Goal: Task Accomplishment & Management: Use online tool/utility

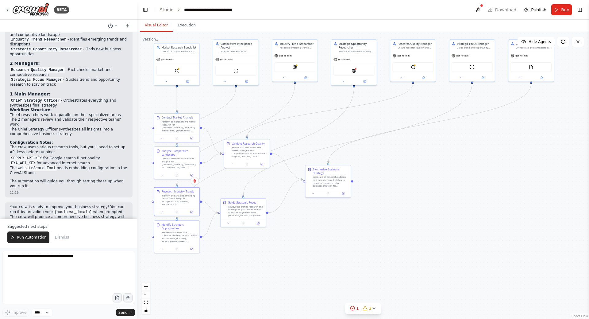
drag, startPoint x: 248, startPoint y: 122, endPoint x: 243, endPoint y: 105, distance: 17.6
click at [243, 105] on div ".deletable-edge-delete-btn { width: 20px; height: 20px; border: 0px solid #ffff…" at bounding box center [362, 175] width 451 height 287
click at [323, 178] on div "Integrate all research outputs and management insights to create a comprehensiv…" at bounding box center [331, 181] width 36 height 12
click at [323, 175] on div "Integrate all research outputs and management insights to create a comprehensiv…" at bounding box center [331, 181] width 36 height 12
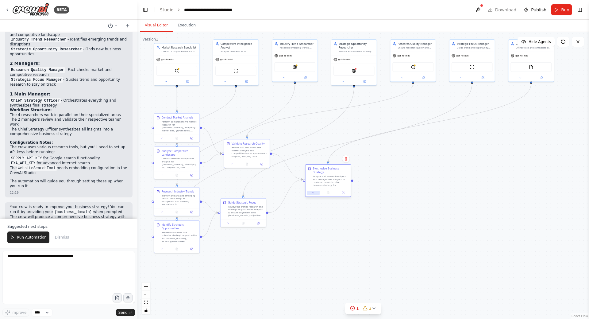
click at [312, 190] on button at bounding box center [313, 192] width 13 height 4
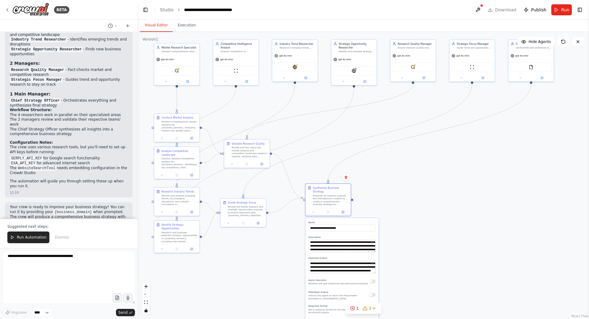
drag, startPoint x: 375, startPoint y: 230, endPoint x: 374, endPoint y: 248, distance: 18.1
click at [374, 248] on div "**********" at bounding box center [341, 245] width 67 height 13
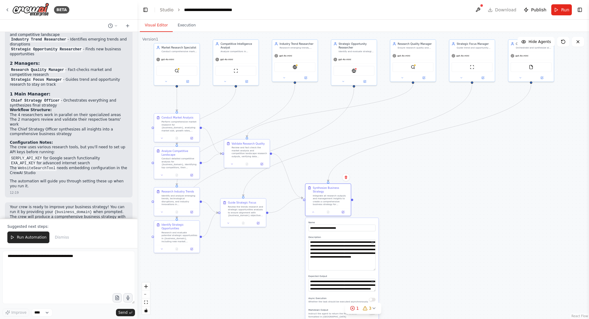
drag, startPoint x: 373, startPoint y: 247, endPoint x: 371, endPoint y: 265, distance: 18.3
click at [371, 265] on textarea "**********" at bounding box center [341, 254] width 67 height 31
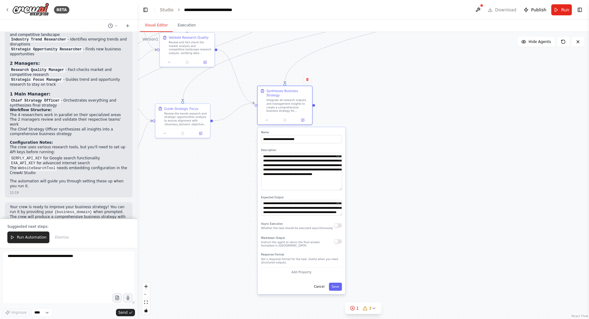
drag, startPoint x: 400, startPoint y: 252, endPoint x: 363, endPoint y: 169, distance: 91.0
click at [363, 169] on div ".deletable-edge-delete-btn { width: 20px; height: 20px; border: 0px solid #ffff…" at bounding box center [362, 175] width 451 height 287
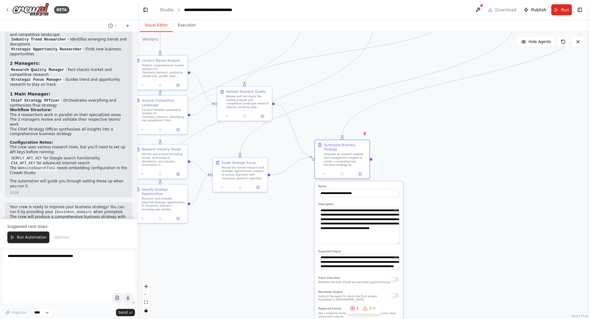
drag, startPoint x: 225, startPoint y: 172, endPoint x: 295, endPoint y: 229, distance: 90.3
click at [295, 229] on div ".deletable-edge-delete-btn { width: 20px; height: 20px; border: 0px solid #ffff…" at bounding box center [362, 175] width 451 height 287
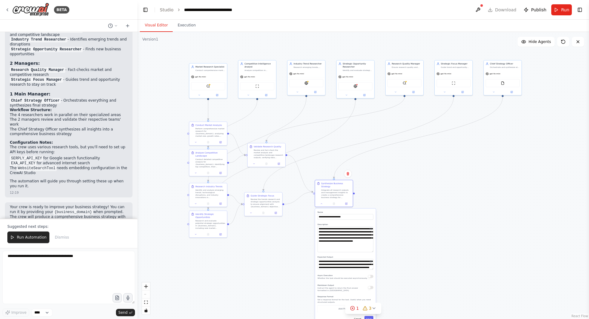
drag, startPoint x: 385, startPoint y: 119, endPoint x: 336, endPoint y: 135, distance: 51.6
click at [336, 135] on div ".deletable-edge-delete-btn { width: 20px; height: 20px; border: 0px solid #ffff…" at bounding box center [362, 175] width 451 height 287
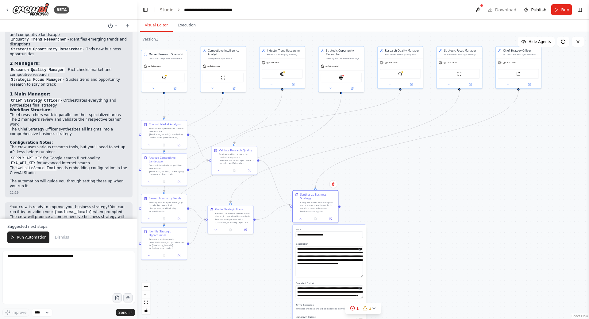
drag, startPoint x: 354, startPoint y: 139, endPoint x: 346, endPoint y: 151, distance: 13.9
click at [362, 133] on div ".deletable-edge-delete-btn { width: 20px; height: 20px; border: 0px solid #ffff…" at bounding box center [362, 175] width 451 height 287
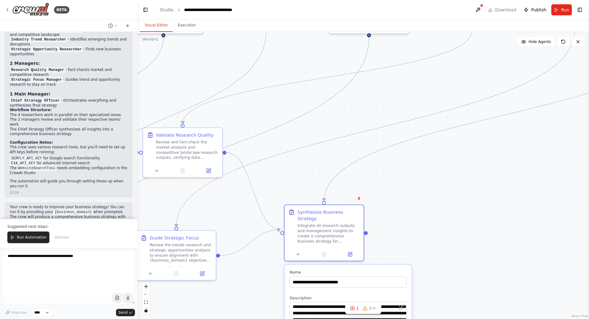
click at [243, 206] on div ".deletable-edge-delete-btn { width: 20px; height: 20px; border: 0px solid #ffff…" at bounding box center [362, 175] width 451 height 287
click at [321, 234] on div "Integrate all research outputs and management insights to create a comprehensiv…" at bounding box center [328, 232] width 62 height 21
click at [306, 190] on div ".deletable-edge-delete-btn { width: 20px; height: 20px; border: 0px solid #ffff…" at bounding box center [362, 175] width 451 height 287
click at [313, 223] on div "Integrate all research outputs and management insights to create a comprehensiv…" at bounding box center [328, 232] width 62 height 21
click at [307, 182] on div ".deletable-edge-delete-btn { width: 20px; height: 20px; border: 0px solid #ffff…" at bounding box center [362, 175] width 451 height 287
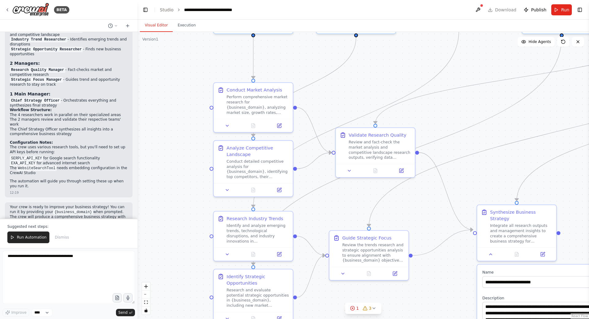
drag, startPoint x: 219, startPoint y: 196, endPoint x: 367, endPoint y: 196, distance: 147.8
click at [367, 196] on div ".deletable-edge-delete-btn { width: 20px; height: 20px; border: 0px solid #ffff…" at bounding box center [362, 175] width 451 height 287
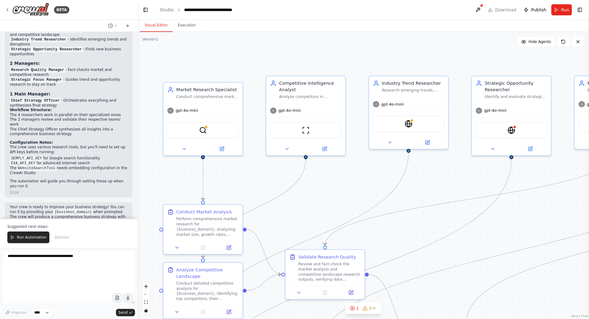
drag, startPoint x: 357, startPoint y: 91, endPoint x: 310, endPoint y: 199, distance: 118.1
click at [310, 199] on div ".deletable-edge-delete-btn { width: 20px; height: 20px; border: 0px solid #ffff…" at bounding box center [362, 175] width 451 height 287
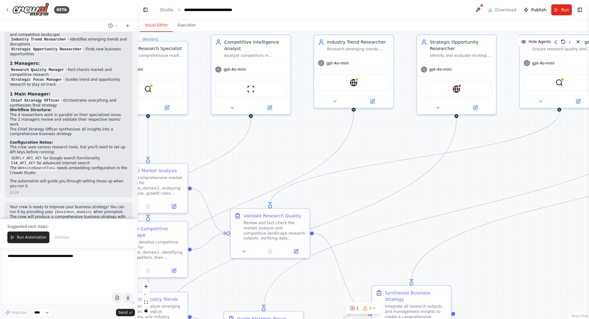
drag, startPoint x: 310, startPoint y: 208, endPoint x: 255, endPoint y: 167, distance: 68.6
click at [255, 167] on div ".deletable-edge-delete-btn { width: 20px; height: 20px; border: 0px solid #ffff…" at bounding box center [362, 175] width 451 height 287
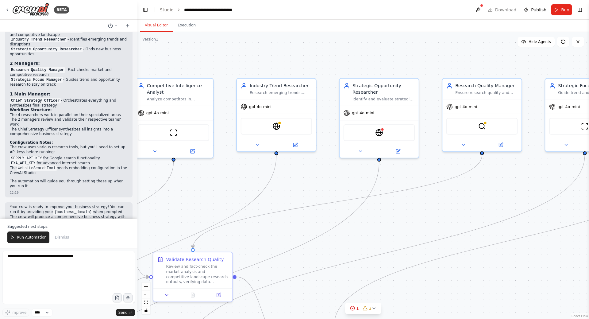
drag, startPoint x: 294, startPoint y: 147, endPoint x: 218, endPoint y: 184, distance: 84.1
click at [218, 184] on div ".deletable-edge-delete-btn { width: 20px; height: 20px; border: 0px solid #ffff…" at bounding box center [362, 175] width 451 height 287
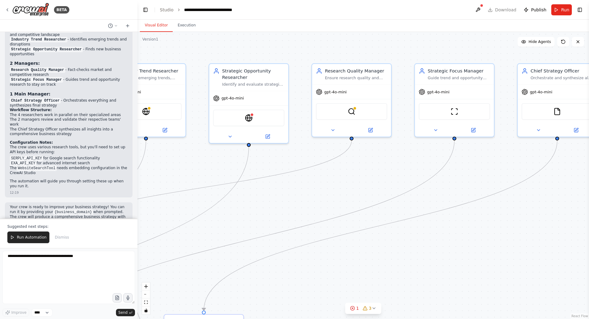
drag, startPoint x: 330, startPoint y: 184, endPoint x: 321, endPoint y: 174, distance: 13.5
click at [202, 169] on div ".deletable-edge-delete-btn { width: 20px; height: 20px; border: 0px solid #ffff…" at bounding box center [362, 175] width 451 height 287
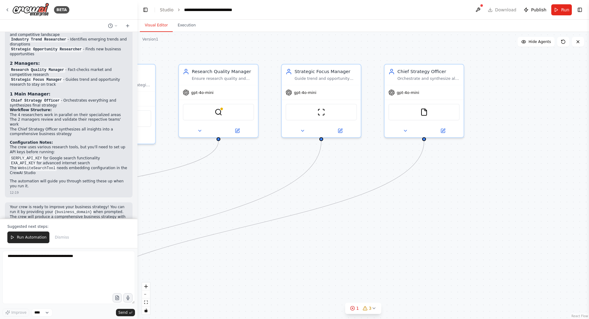
drag, startPoint x: 355, startPoint y: 182, endPoint x: 247, endPoint y: 182, distance: 107.9
click at [247, 182] on div ".deletable-edge-delete-btn { width: 20px; height: 20px; border: 0px solid #ffff…" at bounding box center [362, 175] width 451 height 287
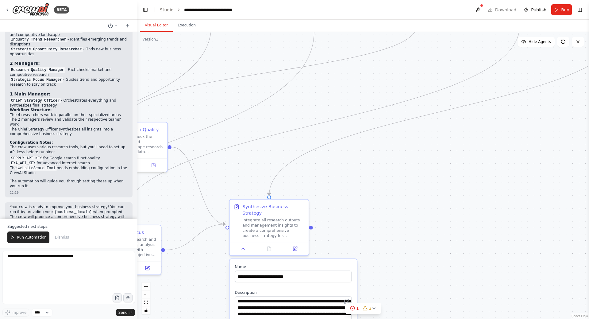
drag, startPoint x: 285, startPoint y: 200, endPoint x: 449, endPoint y: 98, distance: 193.4
click at [449, 98] on div ".deletable-edge-delete-btn { width: 20px; height: 20px; border: 0px solid #ffff…" at bounding box center [362, 175] width 451 height 287
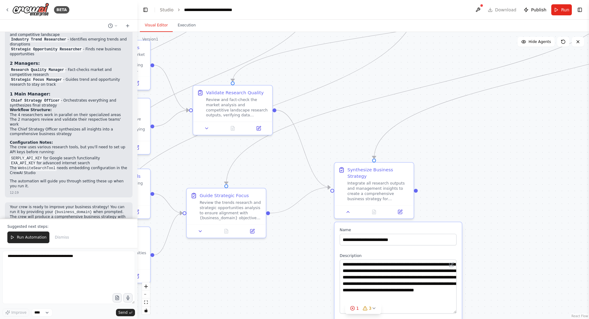
drag, startPoint x: 358, startPoint y: 174, endPoint x: 442, endPoint y: 143, distance: 88.9
click at [442, 143] on div ".deletable-edge-delete-btn { width: 20px; height: 20px; border: 0px solid #ffff…" at bounding box center [362, 175] width 451 height 287
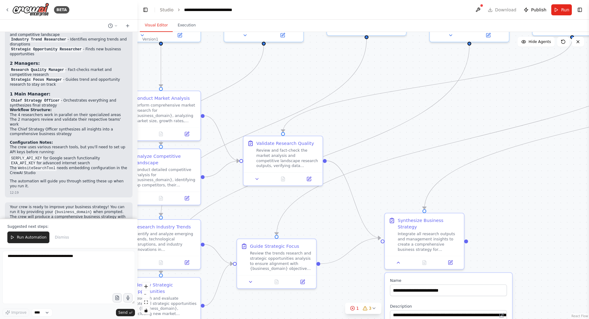
drag, startPoint x: 313, startPoint y: 141, endPoint x: 360, endPoint y: 189, distance: 67.4
click at [360, 189] on div ".deletable-edge-delete-btn { width: 20px; height: 20px; border: 0px solid #ffff…" at bounding box center [362, 175] width 451 height 287
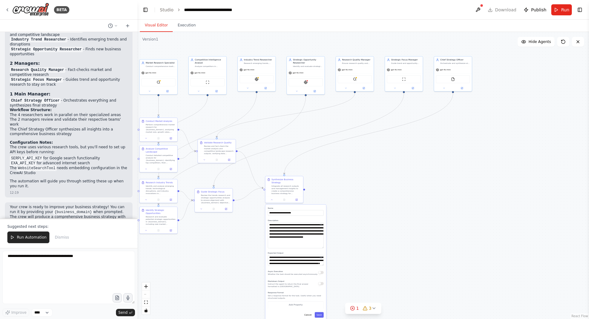
drag, startPoint x: 352, startPoint y: 145, endPoint x: 300, endPoint y: 131, distance: 53.8
click at [297, 128] on div ".deletable-edge-delete-btn { width: 20px; height: 20px; border: 0px solid #ffff…" at bounding box center [362, 175] width 451 height 287
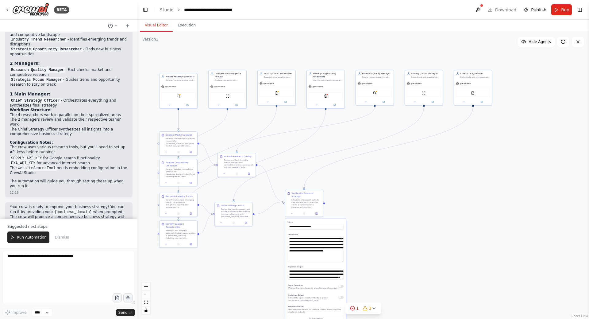
drag, startPoint x: 378, startPoint y: 158, endPoint x: 377, endPoint y: 184, distance: 26.7
click at [377, 184] on div ".deletable-edge-delete-btn { width: 20px; height: 20px; border: 0px solid #ffff…" at bounding box center [362, 175] width 451 height 287
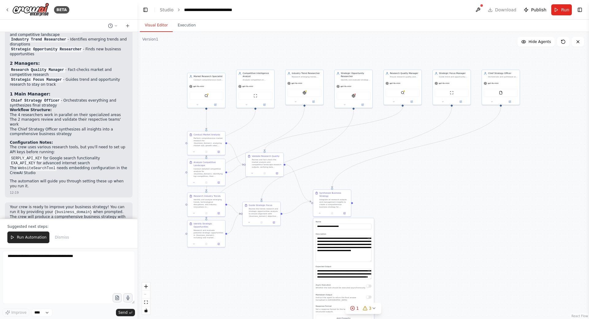
drag, startPoint x: 244, startPoint y: 124, endPoint x: 268, endPoint y: 125, distance: 24.5
click at [268, 125] on div ".deletable-edge-delete-btn { width: 20px; height: 20px; border: 0px solid #ffff…" at bounding box center [362, 175] width 451 height 287
drag, startPoint x: 211, startPoint y: 90, endPoint x: 210, endPoint y: 83, distance: 7.4
click at [210, 83] on div "gpt-4o-mini SerplyWebSearchTool" at bounding box center [203, 92] width 38 height 25
click at [257, 83] on div "gpt-4o-mini" at bounding box center [252, 86] width 38 height 7
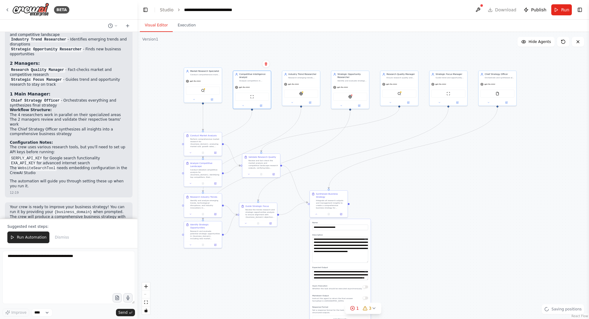
click at [282, 57] on div ".deletable-edge-delete-btn { width: 20px; height: 20px; border: 0px solid #ffff…" at bounding box center [362, 175] width 451 height 287
drag, startPoint x: 212, startPoint y: 86, endPoint x: 212, endPoint y: 89, distance: 3.7
click at [212, 89] on div "SerplyWebSearchTool" at bounding box center [203, 93] width 38 height 12
click at [259, 55] on div ".deletable-edge-delete-btn { width: 20px; height: 20px; border: 0px solid #ffff…" at bounding box center [362, 175] width 451 height 287
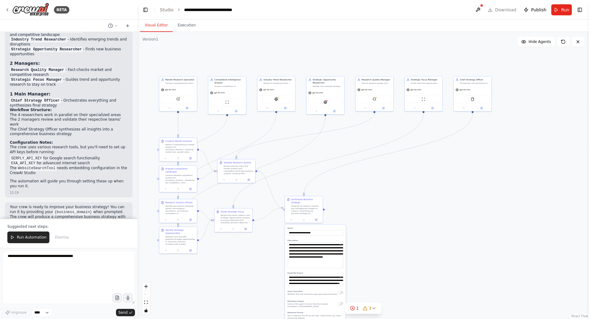
drag, startPoint x: 395, startPoint y: 182, endPoint x: 371, endPoint y: 187, distance: 24.7
click at [371, 187] on div ".deletable-edge-delete-btn { width: 20px; height: 20px; border: 0px solid #ffff…" at bounding box center [362, 175] width 451 height 287
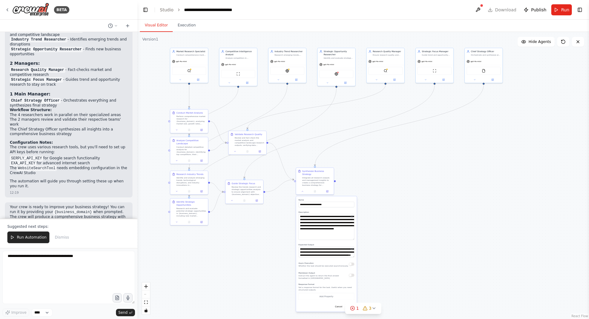
drag, startPoint x: 394, startPoint y: 189, endPoint x: 408, endPoint y: 164, distance: 29.0
click at [408, 164] on div ".deletable-edge-delete-btn { width: 20px; height: 20px; border: 0px solid #ffff…" at bounding box center [362, 175] width 451 height 287
click at [340, 305] on button "Cancel" at bounding box center [338, 306] width 11 height 6
click at [366, 175] on div ".deletable-edge-delete-btn { width: 20px; height: 20px; border: 0px solid #ffff…" at bounding box center [362, 175] width 451 height 287
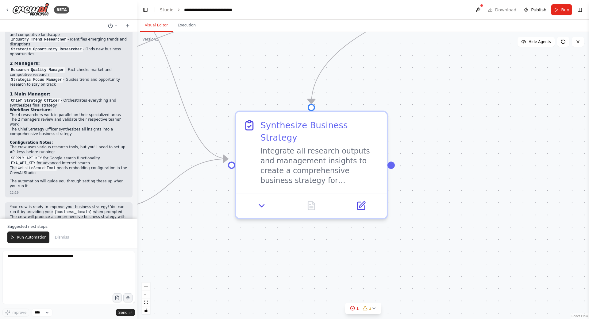
drag, startPoint x: 297, startPoint y: 212, endPoint x: 306, endPoint y: 218, distance: 10.1
click at [306, 218] on div ".deletable-edge-delete-btn { width: 20px; height: 20px; border: 0px solid #ffff…" at bounding box center [362, 175] width 451 height 287
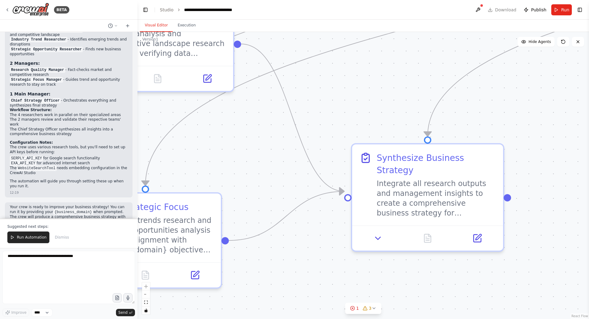
drag, startPoint x: 203, startPoint y: 216, endPoint x: 315, endPoint y: 246, distance: 116.5
click at [315, 246] on div ".deletable-edge-delete-btn { width: 20px; height: 20px; border: 0px solid #ffff…" at bounding box center [362, 175] width 451 height 287
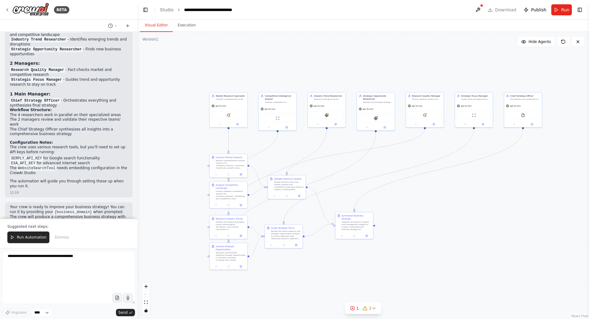
drag, startPoint x: 162, startPoint y: 143, endPoint x: 193, endPoint y: 134, distance: 32.1
click at [193, 134] on div ".deletable-edge-delete-btn { width: 20px; height: 20px; border: 0px solid #ffff…" at bounding box center [362, 175] width 451 height 287
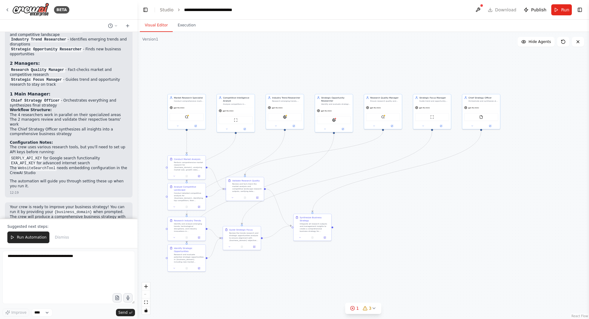
drag, startPoint x: 175, startPoint y: 173, endPoint x: 142, endPoint y: 172, distance: 33.1
click at [142, 172] on div ".deletable-edge-delete-btn { width: 20px; height: 20px; border: 0px solid #ffff…" at bounding box center [362, 175] width 451 height 287
drag, startPoint x: 156, startPoint y: 153, endPoint x: 151, endPoint y: 159, distance: 7.2
click at [151, 159] on div ".deletable-edge-delete-btn { width: 20px; height: 20px; border: 0px solid #ffff…" at bounding box center [362, 175] width 451 height 287
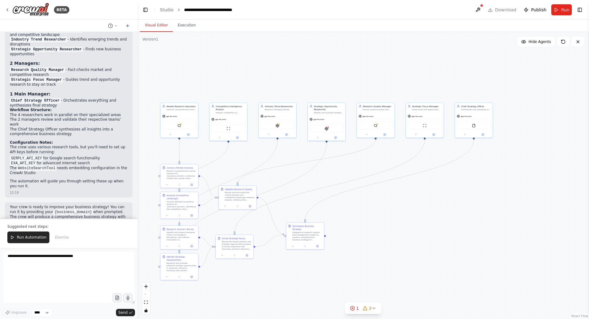
drag, startPoint x: 175, startPoint y: 174, endPoint x: 156, endPoint y: 150, distance: 30.6
click at [156, 150] on div ".deletable-edge-delete-btn { width: 20px; height: 20px; border: 0px solid #ffff…" at bounding box center [362, 175] width 451 height 287
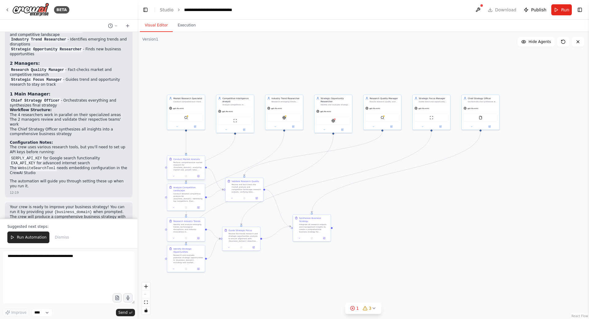
drag, startPoint x: 174, startPoint y: 171, endPoint x: 182, endPoint y: 163, distance: 11.5
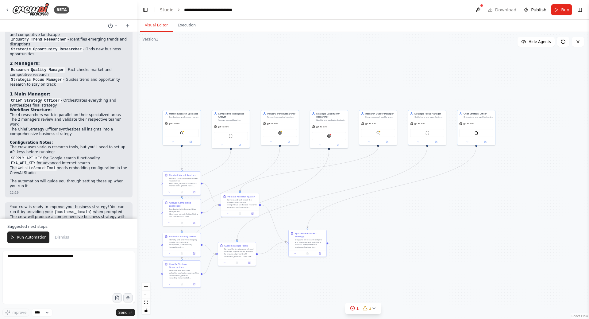
drag, startPoint x: 353, startPoint y: 67, endPoint x: 345, endPoint y: 86, distance: 21.5
click at [345, 86] on div ".deletable-edge-delete-btn { width: 20px; height: 20px; border: 0px solid #ffff…" at bounding box center [362, 175] width 451 height 287
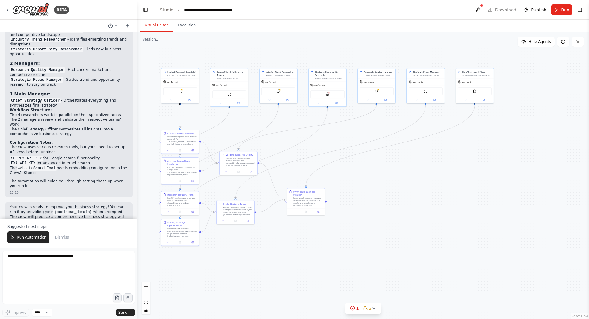
drag, startPoint x: 282, startPoint y: 88, endPoint x: 281, endPoint y: 49, distance: 39.3
click at [281, 49] on div ".deletable-edge-delete-btn { width: 20px; height: 20px; border: 0px solid #ffff…" at bounding box center [362, 175] width 451 height 287
click at [183, 27] on button "Execution" at bounding box center [187, 25] width 28 height 13
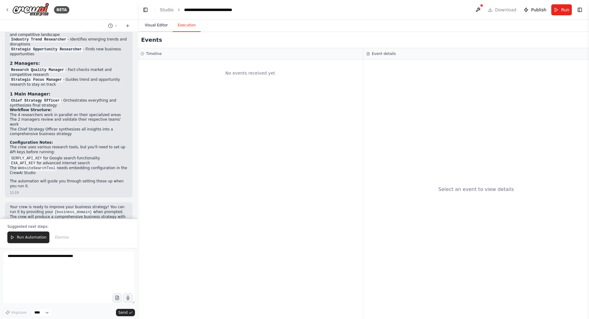
click at [157, 25] on button "Visual Editor" at bounding box center [156, 25] width 33 height 13
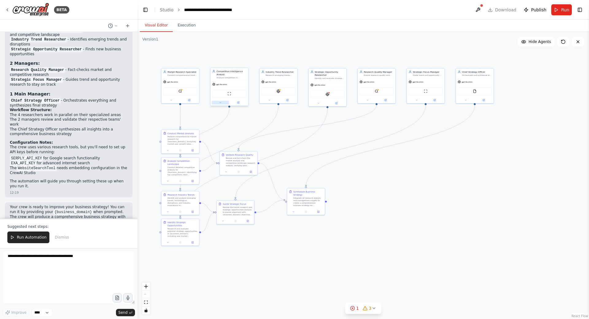
click at [223, 103] on button at bounding box center [220, 103] width 17 height 4
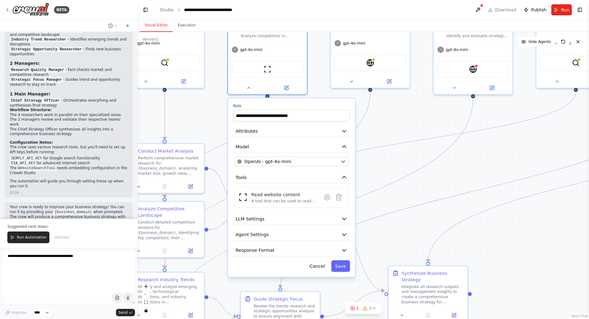
drag, startPoint x: 270, startPoint y: 124, endPoint x: 383, endPoint y: 152, distance: 116.6
click at [383, 152] on div ".deletable-edge-delete-btn { width: 20px; height: 20px; border: 0px solid #ffff…" at bounding box center [362, 175] width 451 height 287
click at [347, 149] on icon "button" at bounding box center [344, 146] width 6 height 6
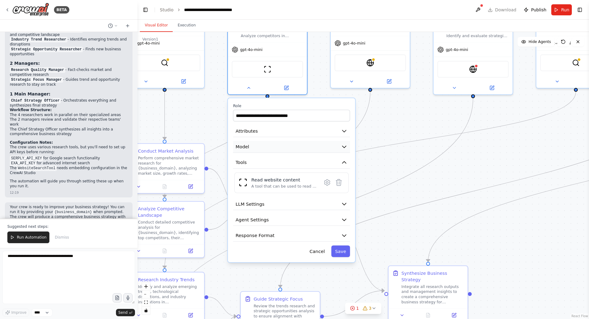
click at [345, 148] on icon "button" at bounding box center [344, 146] width 6 height 6
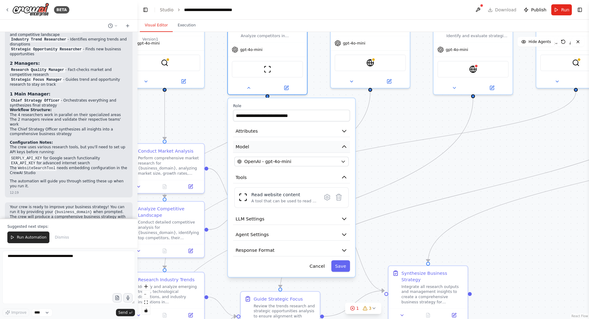
click at [345, 148] on icon "button" at bounding box center [344, 146] width 6 height 6
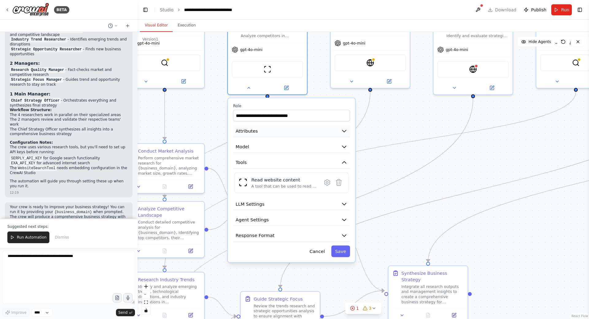
click at [343, 130] on icon "button" at bounding box center [344, 131] width 4 height 2
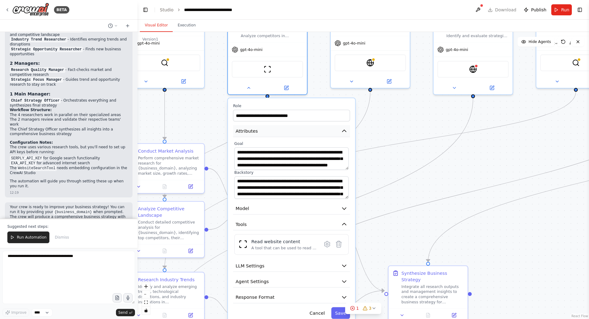
click at [342, 132] on icon "button" at bounding box center [344, 131] width 6 height 6
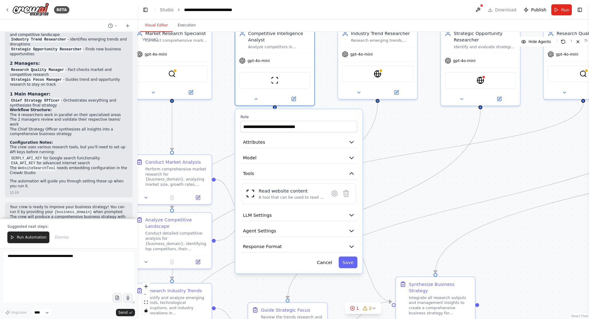
click at [396, 129] on div ".deletable-edge-delete-btn { width: 20px; height: 20px; border: 0px solid #ffff…" at bounding box center [362, 175] width 451 height 287
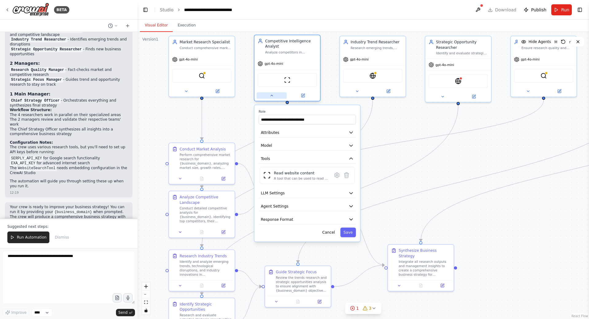
click at [270, 98] on icon at bounding box center [272, 95] width 4 height 4
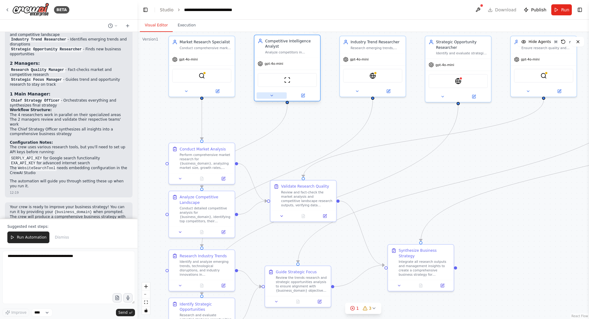
click at [271, 96] on icon at bounding box center [272, 95] width 4 height 4
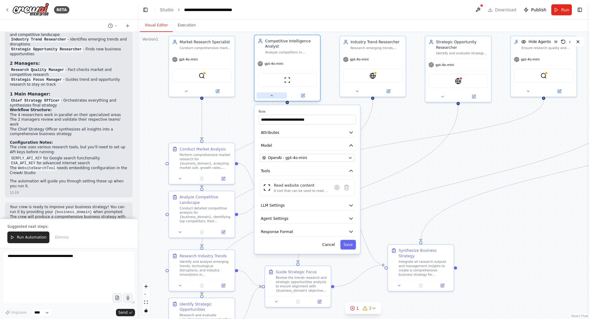
click at [274, 95] on icon at bounding box center [272, 95] width 4 height 4
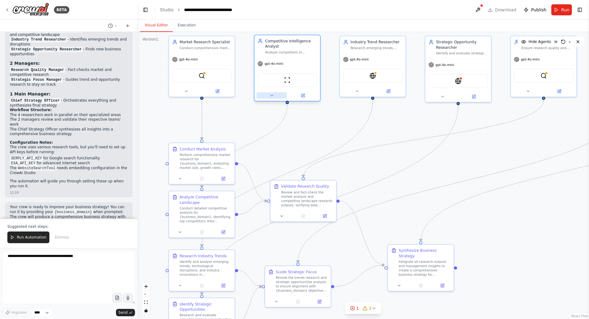
click at [276, 96] on button at bounding box center [271, 95] width 30 height 6
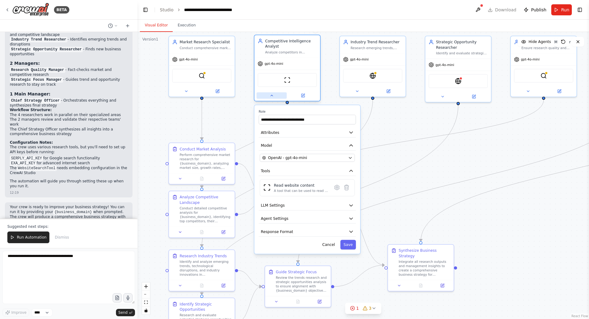
click at [276, 96] on button at bounding box center [271, 95] width 30 height 6
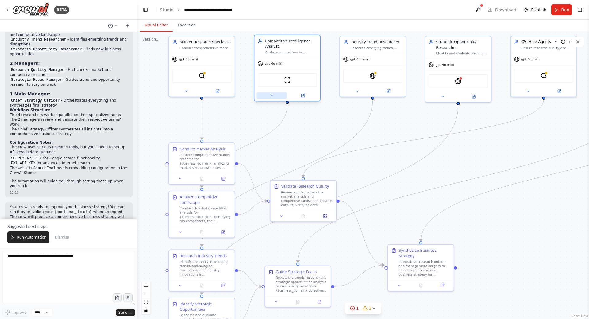
click at [276, 96] on button at bounding box center [271, 95] width 30 height 6
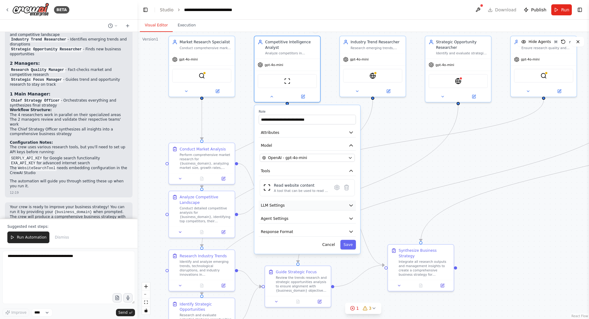
click at [312, 202] on button "LLM Settings" at bounding box center [306, 205] width 97 height 10
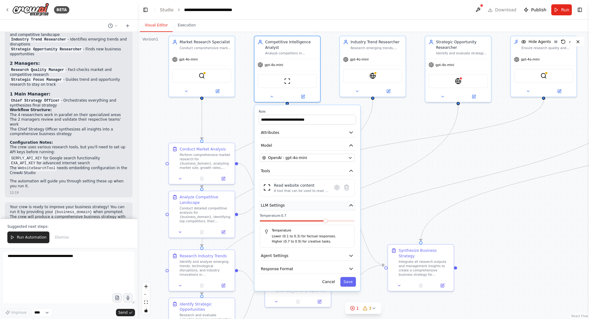
click at [320, 206] on button "LLM Settings" at bounding box center [306, 205] width 97 height 10
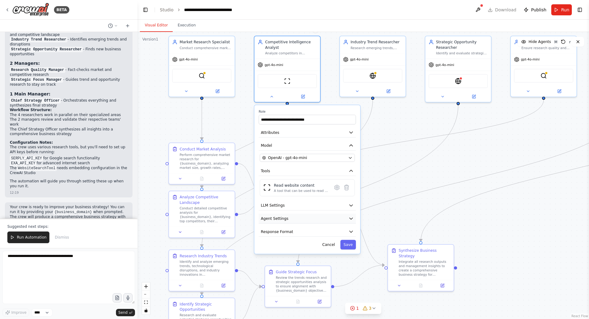
click at [306, 218] on button "Agent Settings" at bounding box center [306, 218] width 97 height 10
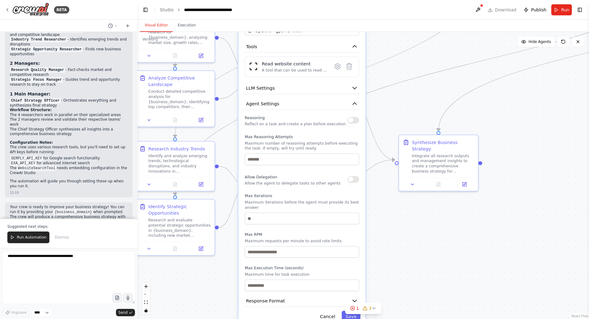
drag, startPoint x: 402, startPoint y: 220, endPoint x: 401, endPoint y: 116, distance: 103.6
click at [401, 116] on div ".deletable-edge-delete-btn { width: 20px; height: 20px; border: 0px solid #ffff…" at bounding box center [362, 175] width 451 height 287
click at [355, 121] on button "button" at bounding box center [353, 120] width 12 height 6
click at [285, 162] on input "number" at bounding box center [302, 159] width 114 height 12
type input "*"
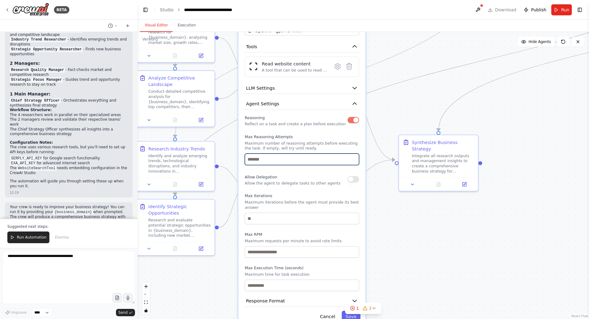
click at [353, 158] on input "*" at bounding box center [302, 159] width 114 height 12
click at [353, 162] on input "*" at bounding box center [302, 159] width 114 height 12
click at [353, 160] on input "*" at bounding box center [302, 159] width 114 height 12
click at [354, 160] on input "*" at bounding box center [302, 159] width 114 height 12
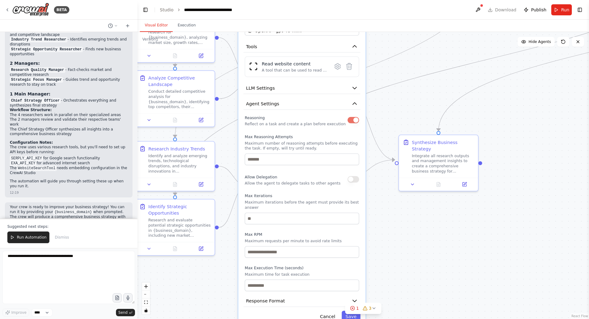
click at [330, 166] on div "Reasoning Reflect on a task and create a plan before execution Max Reasoning At…" at bounding box center [302, 201] width 114 height 177
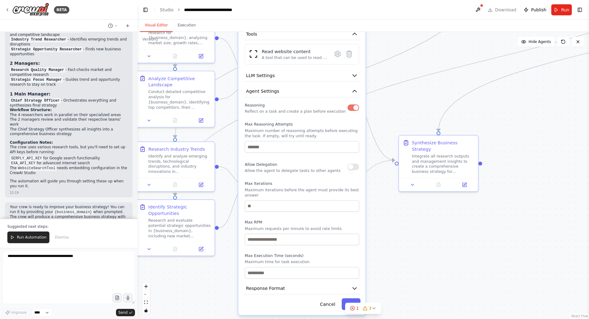
drag, startPoint x: 321, startPoint y: 231, endPoint x: 322, endPoint y: 217, distance: 14.1
click at [322, 217] on div "Reasoning Reflect on a task and create a plan before execution Max Reasoning At…" at bounding box center [302, 189] width 114 height 177
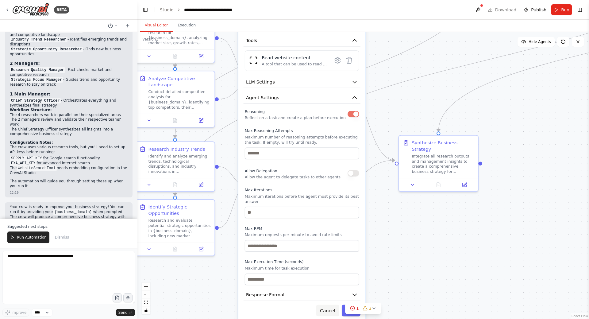
click at [328, 306] on button "Cancel" at bounding box center [327, 310] width 23 height 12
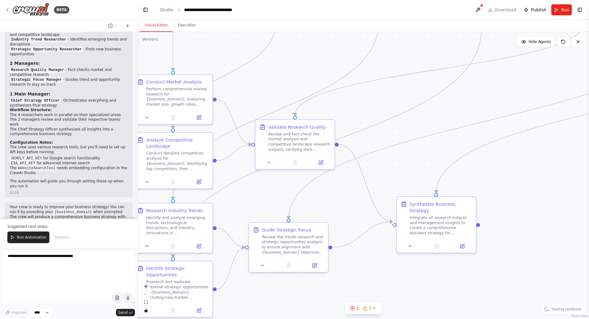
drag, startPoint x: 344, startPoint y: 147, endPoint x: 343, endPoint y: 226, distance: 79.4
click at [342, 231] on div ".deletable-edge-delete-btn { width: 20px; height: 20px; border: 0px solid #ffff…" at bounding box center [362, 175] width 451 height 287
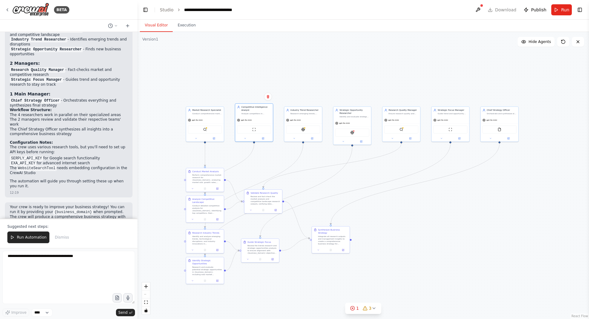
drag, startPoint x: 373, startPoint y: 152, endPoint x: 314, endPoint y: 157, distance: 59.4
click at [314, 157] on div ".deletable-edge-delete-btn { width: 20px; height: 20px; border: 0px solid #ffff…" at bounding box center [362, 175] width 451 height 287
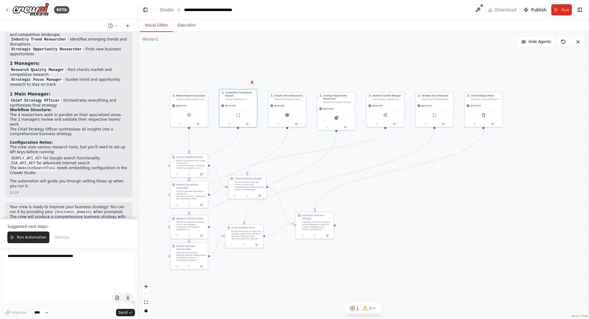
drag, startPoint x: 353, startPoint y: 67, endPoint x: 337, endPoint y: 53, distance: 21.5
click at [337, 53] on div ".deletable-edge-delete-btn { width: 20px; height: 20px; border: 0px solid #ffff…" at bounding box center [362, 175] width 451 height 287
click at [306, 58] on div ".deletable-edge-delete-btn { width: 20px; height: 20px; border: 0px solid #ffff…" at bounding box center [362, 175] width 451 height 287
click at [294, 102] on div "gpt-4o-mini" at bounding box center [287, 104] width 38 height 7
click at [314, 67] on div ".deletable-edge-delete-btn { width: 20px; height: 20px; border: 0px solid #ffff…" at bounding box center [362, 175] width 451 height 287
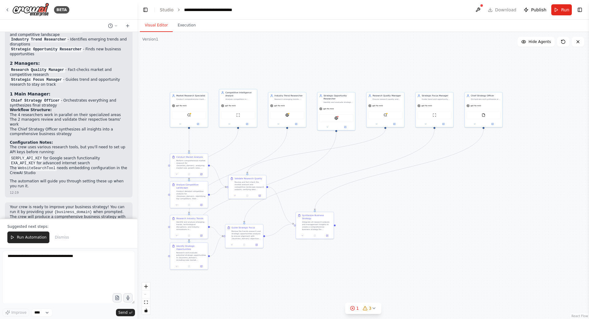
click at [258, 73] on div ".deletable-edge-delete-btn { width: 20px; height: 20px; border: 0px solid #ffff…" at bounding box center [362, 175] width 451 height 287
drag, startPoint x: 297, startPoint y: 105, endPoint x: 297, endPoint y: 77, distance: 28.2
click at [297, 77] on div ".deletable-edge-delete-btn { width: 20px; height: 20px; border: 0px solid #ffff…" at bounding box center [362, 175] width 451 height 287
click at [266, 53] on div ".deletable-edge-delete-btn { width: 20px; height: 20px; border: 0px solid #ffff…" at bounding box center [362, 175] width 451 height 287
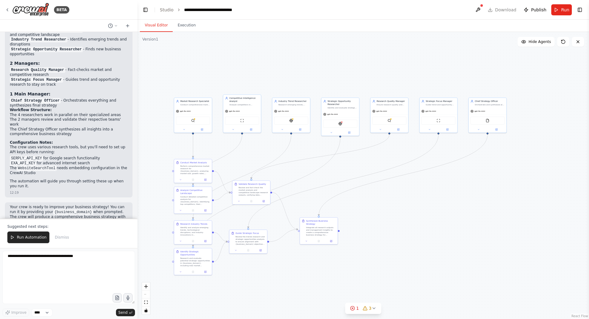
drag, startPoint x: 282, startPoint y: 60, endPoint x: 283, endPoint y: 64, distance: 3.5
click at [283, 64] on div ".deletable-edge-delete-btn { width: 20px; height: 20px; border: 0px solid #ffff…" at bounding box center [362, 175] width 451 height 287
